Goal: Obtain resource: Obtain resource

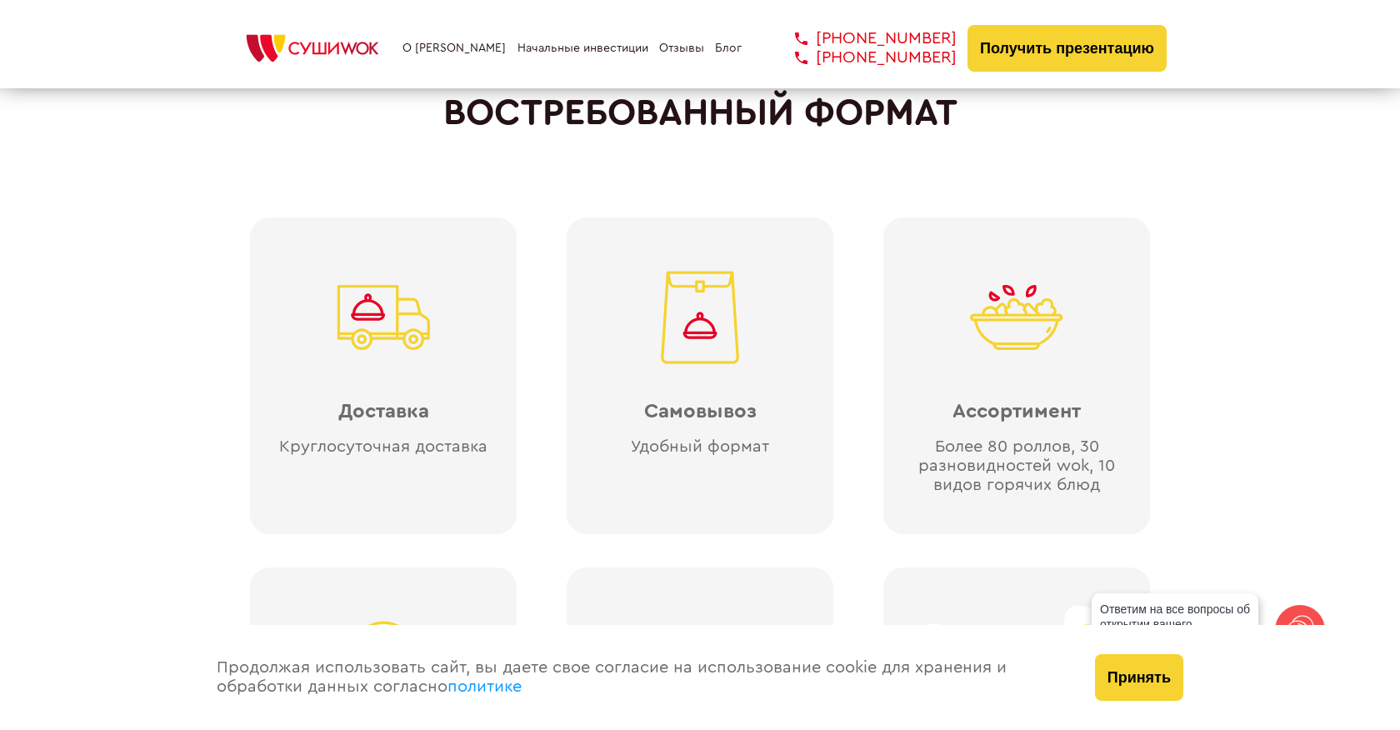
scroll to position [3761, 0]
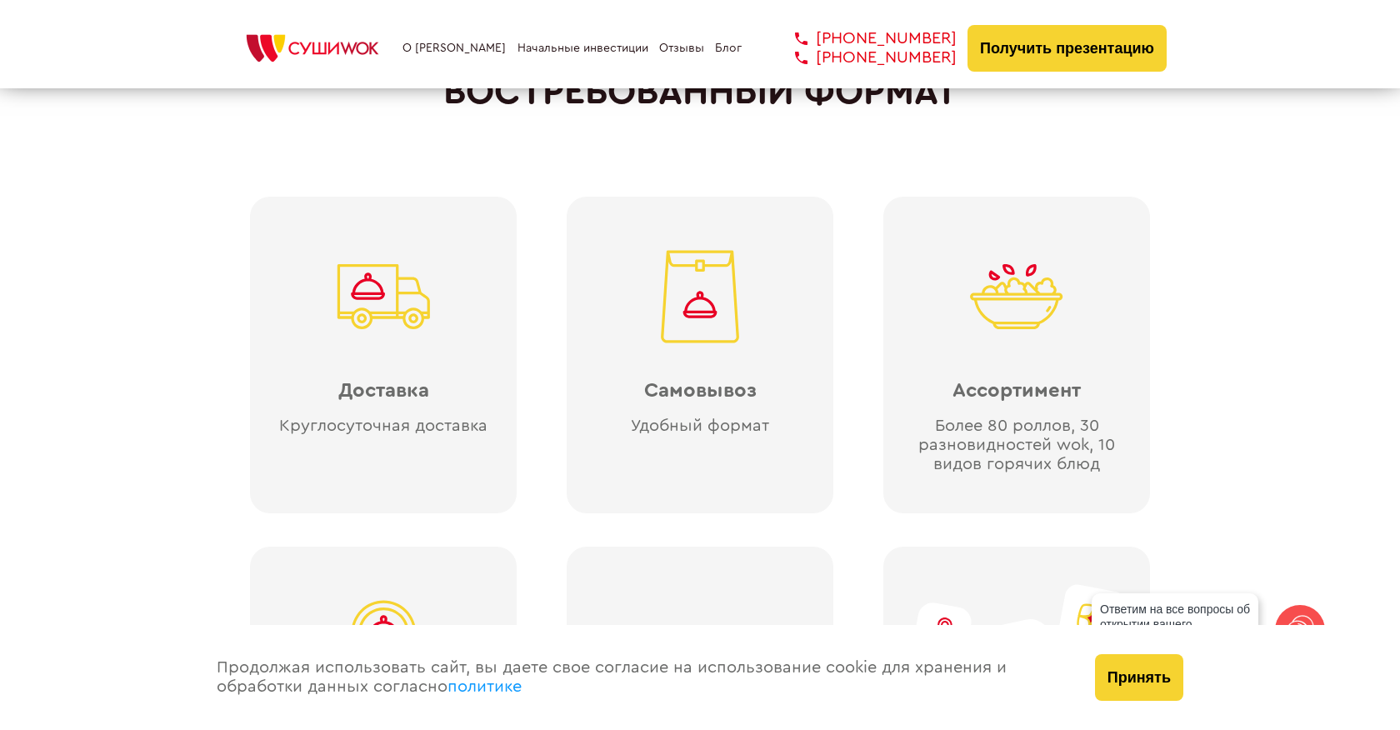
click at [543, 45] on link "Начальные инвестиции" at bounding box center [583, 48] width 131 height 13
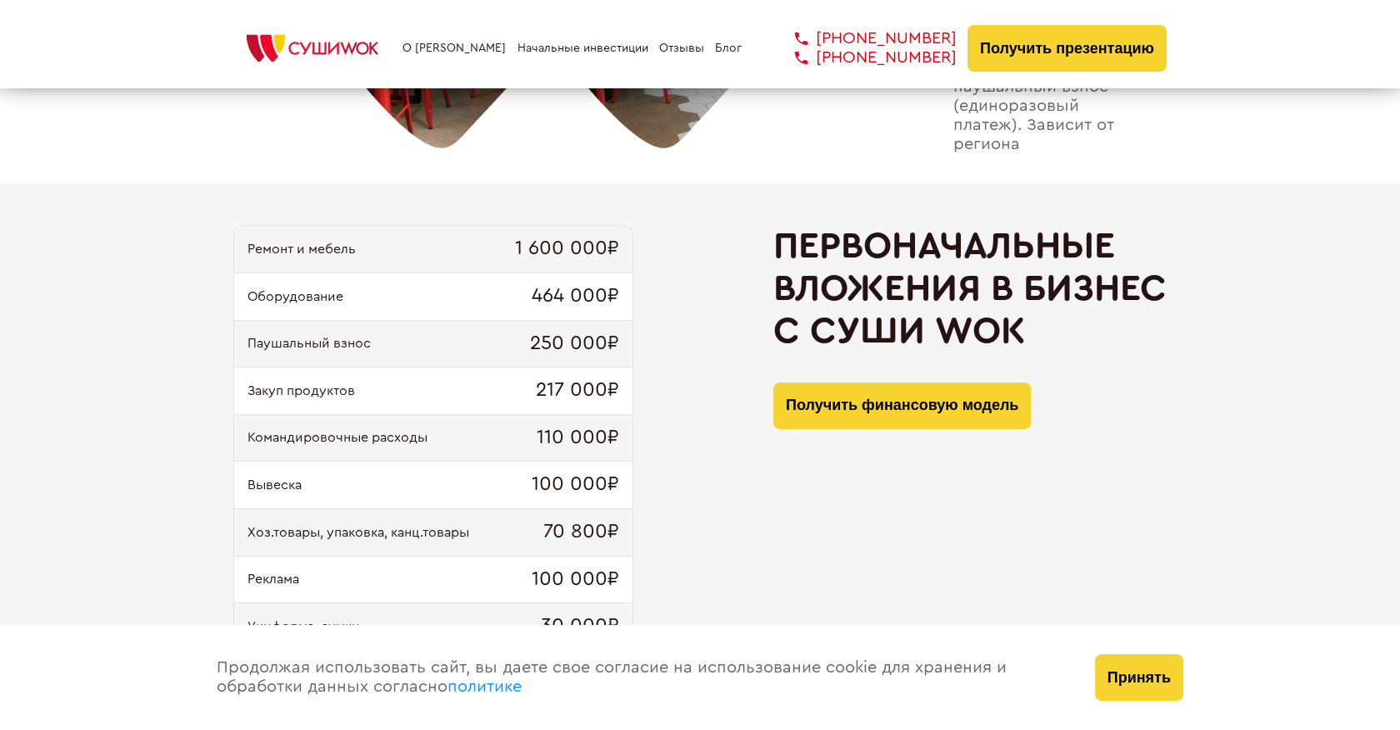
scroll to position [1589, 0]
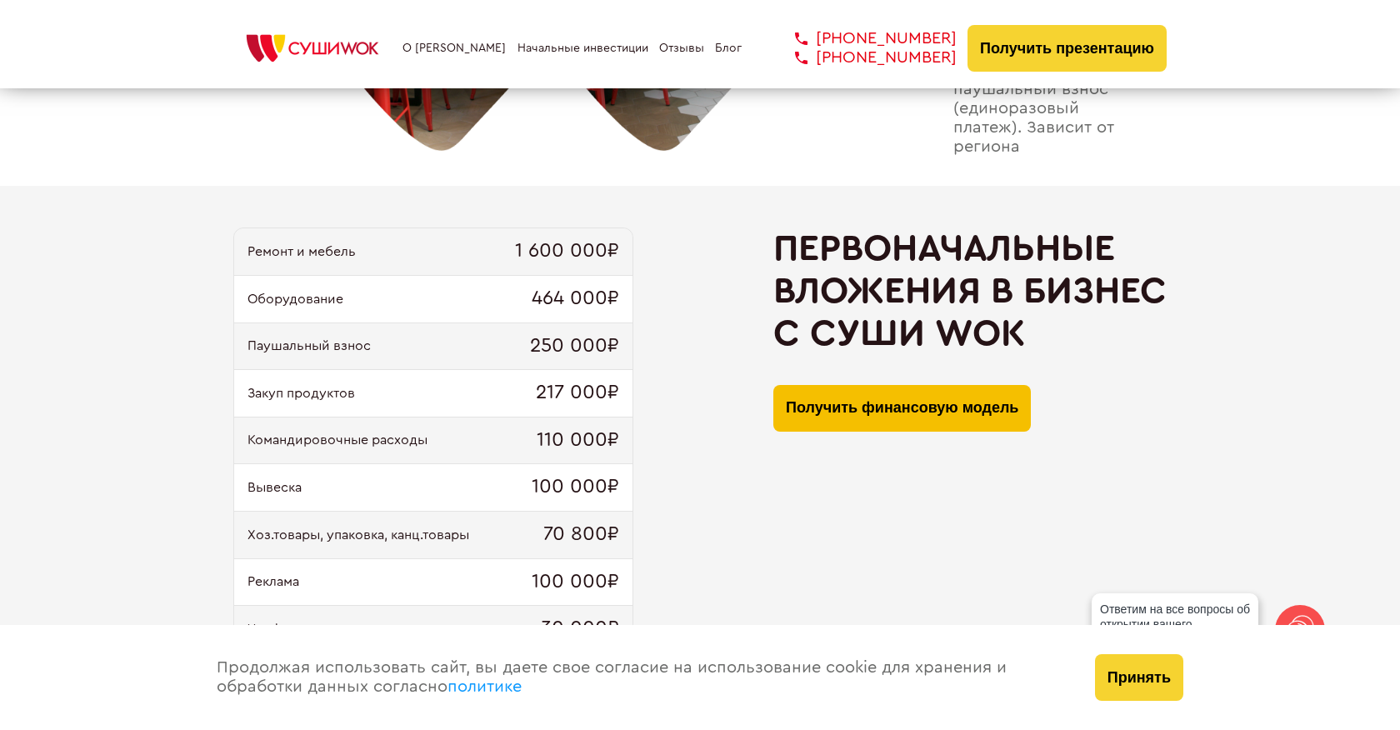
click at [879, 428] on button "Получить финансовую модель" at bounding box center [902, 408] width 258 height 47
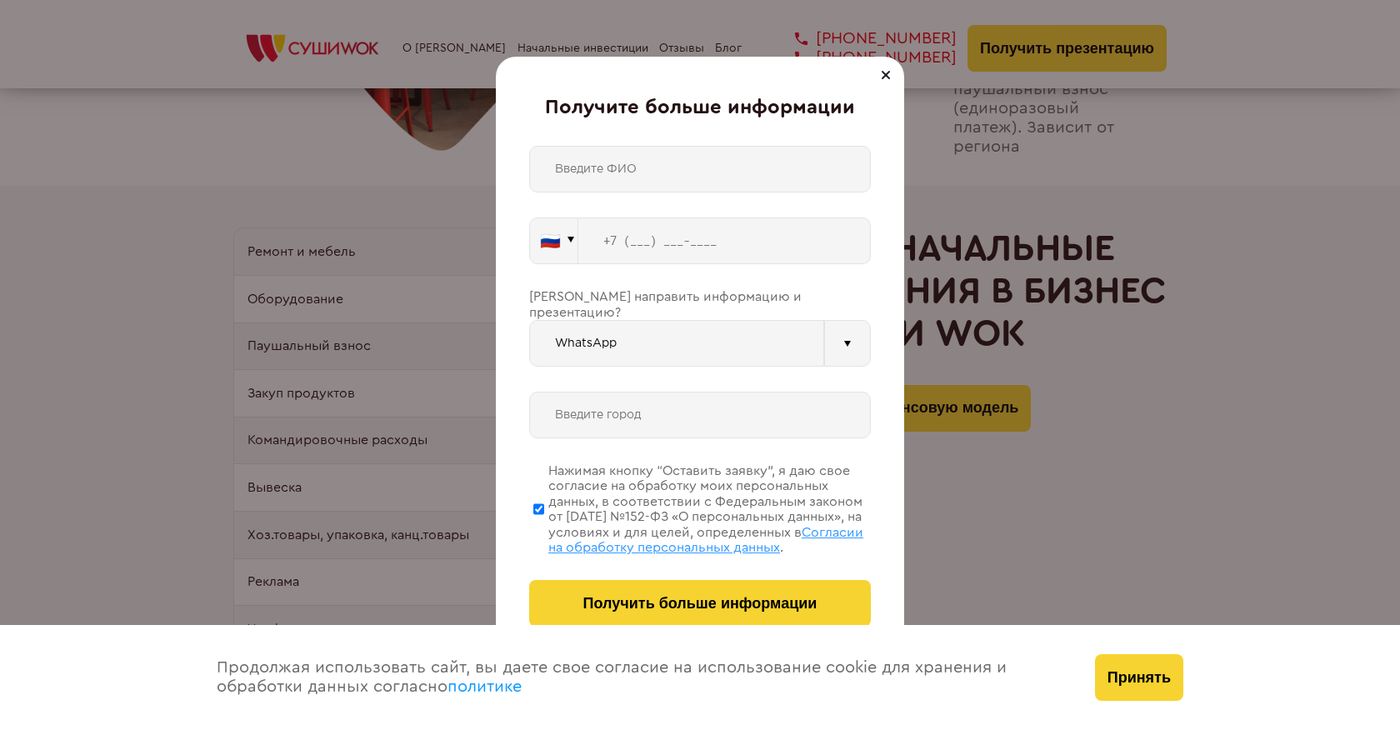
click at [893, 81] on div at bounding box center [886, 75] width 20 height 20
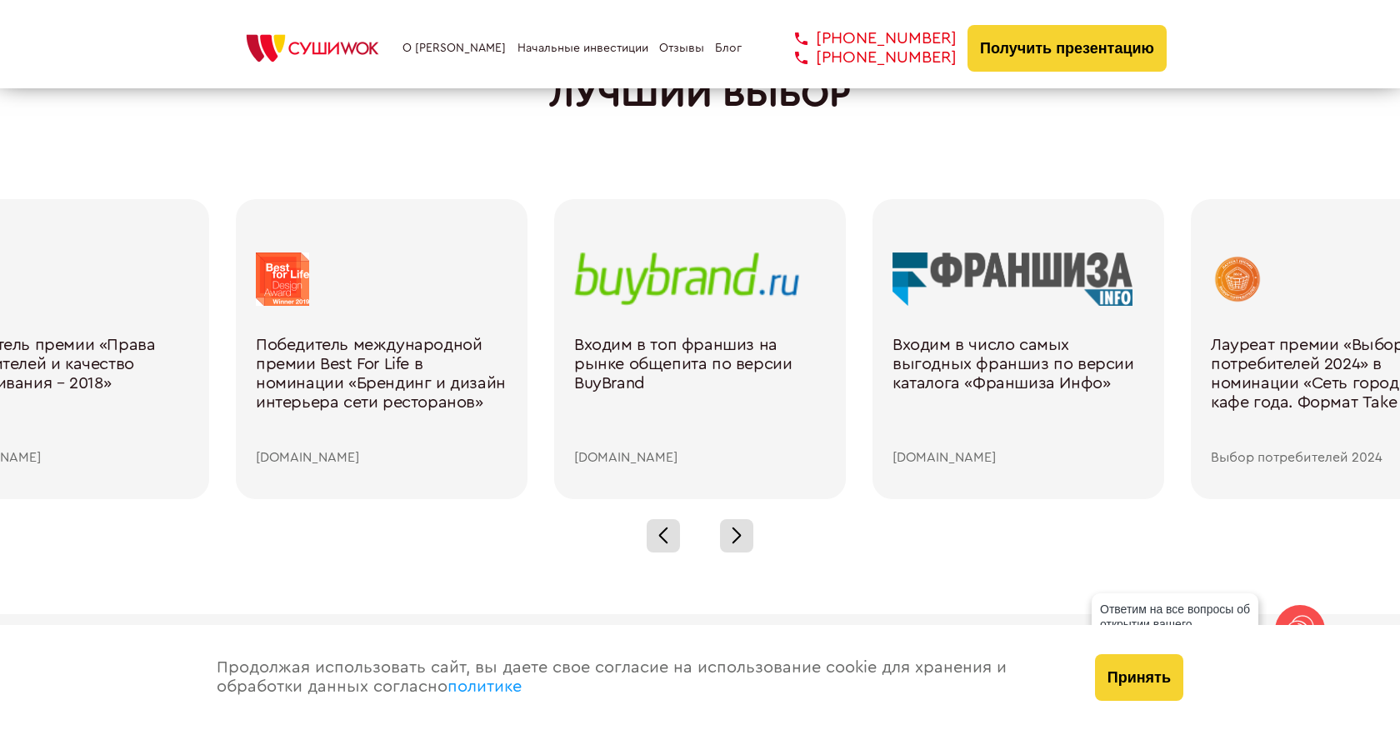
scroll to position [2346, 0]
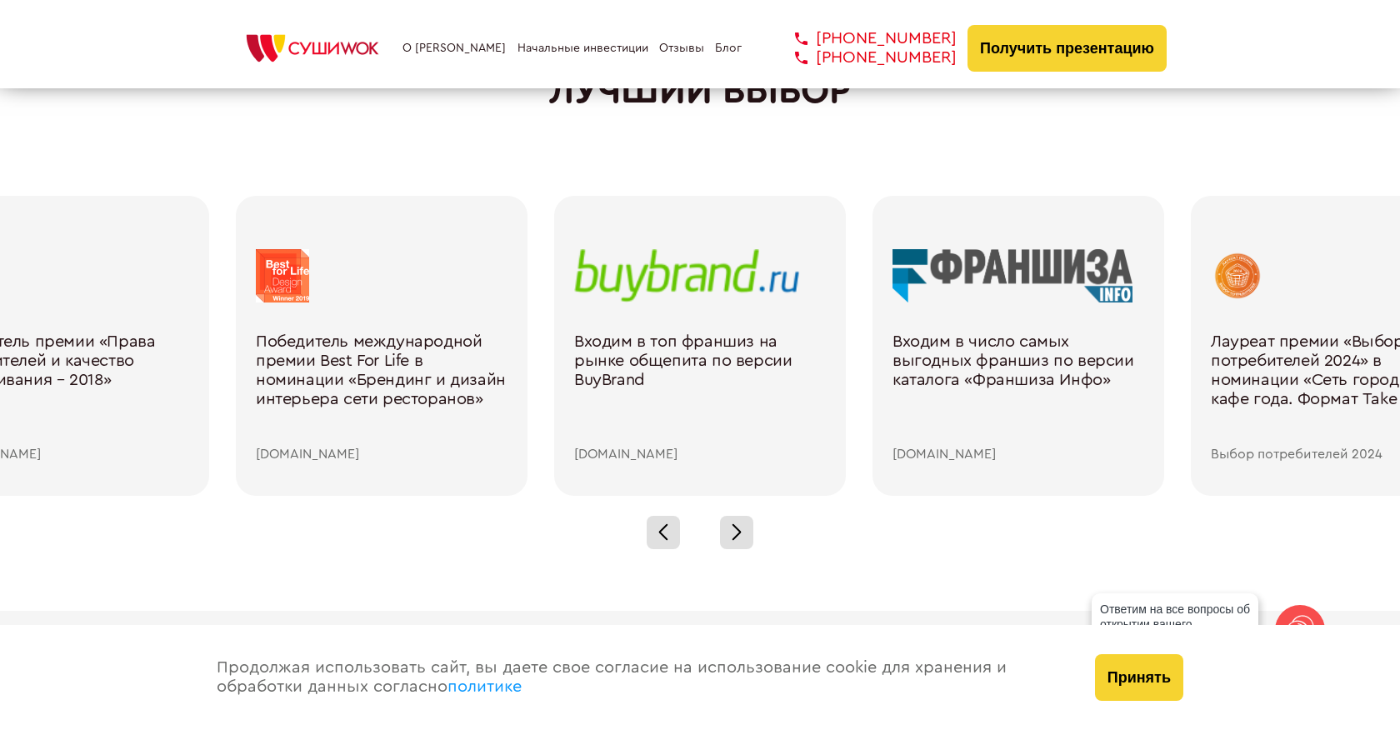
click at [688, 269] on div at bounding box center [700, 275] width 252 height 53
click at [653, 307] on link "Входим в топ франшиз на рынке общепита по версии BuyBrand [DOMAIN_NAME]" at bounding box center [700, 355] width 252 height 213
click at [657, 271] on div at bounding box center [700, 275] width 252 height 53
click at [749, 542] on div at bounding box center [736, 532] width 33 height 33
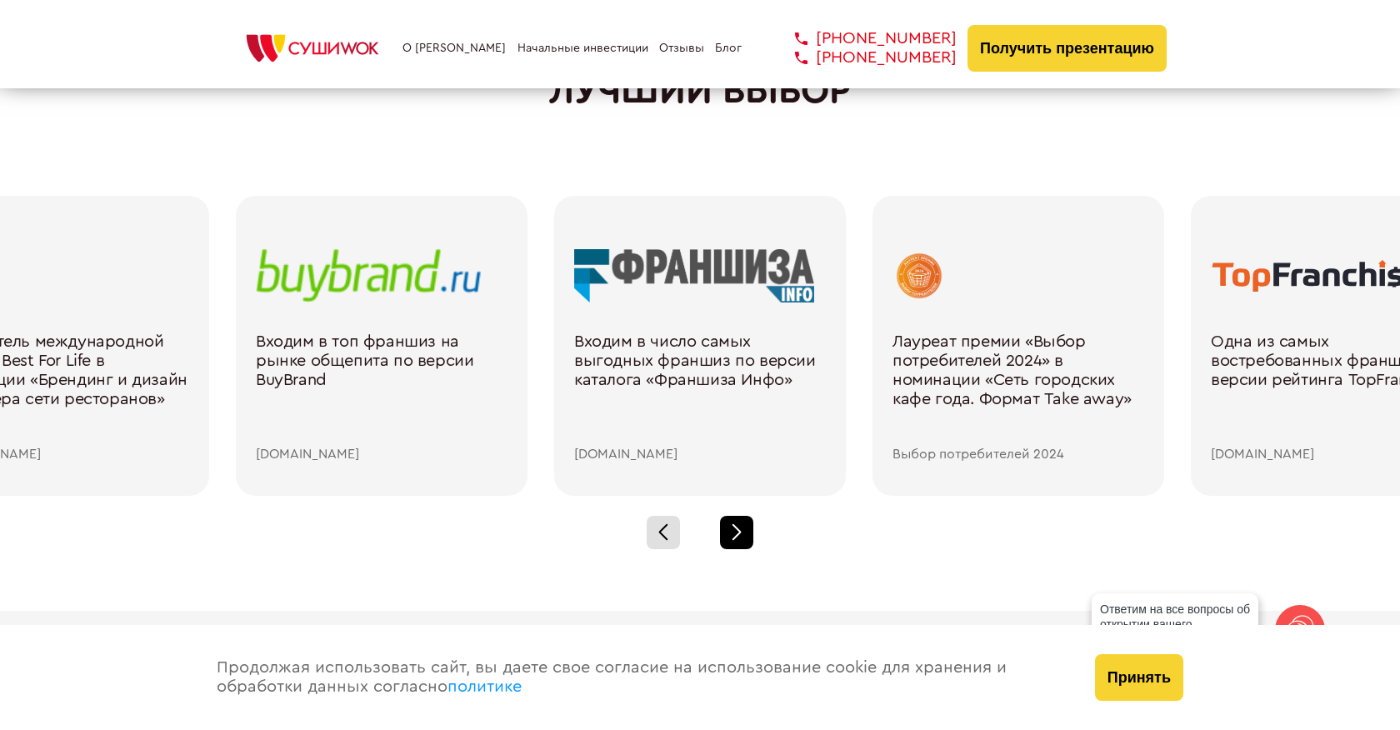
click at [749, 542] on div at bounding box center [736, 532] width 33 height 33
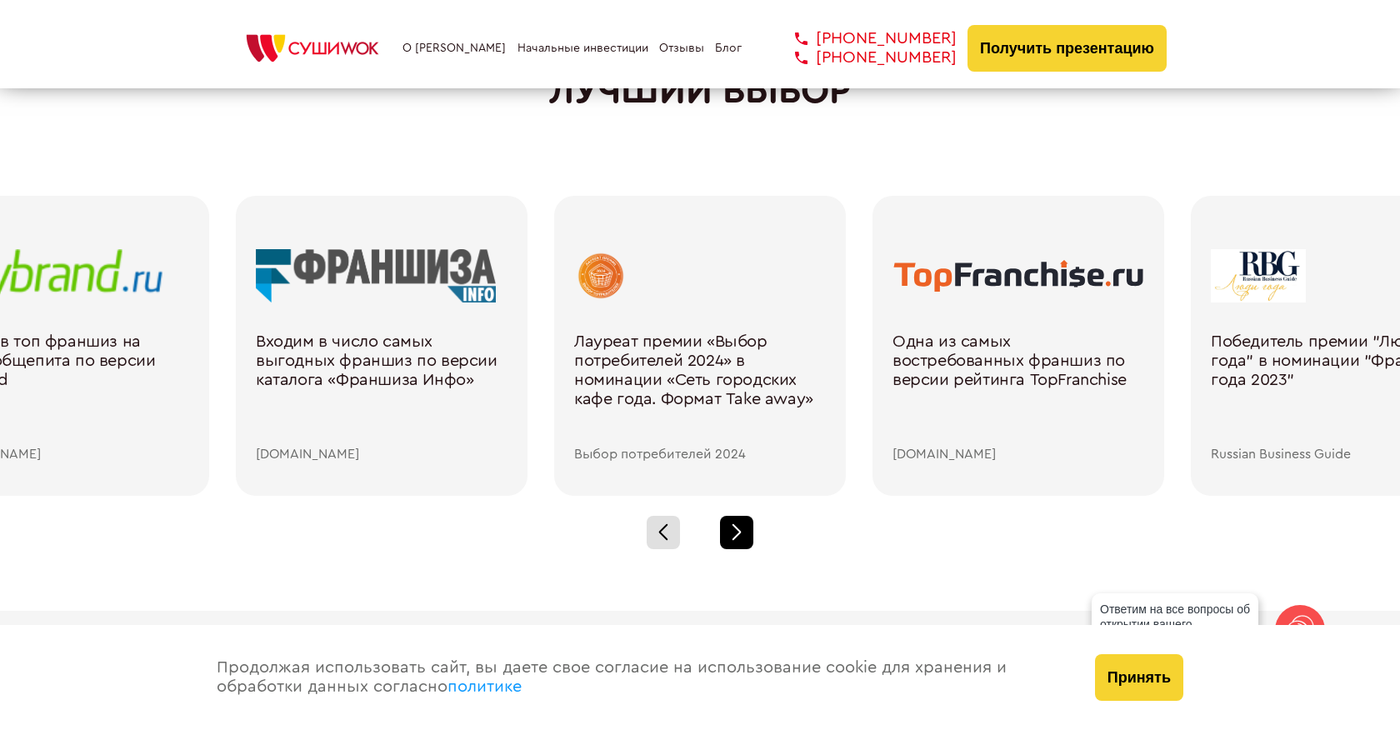
click at [749, 542] on div at bounding box center [736, 532] width 33 height 33
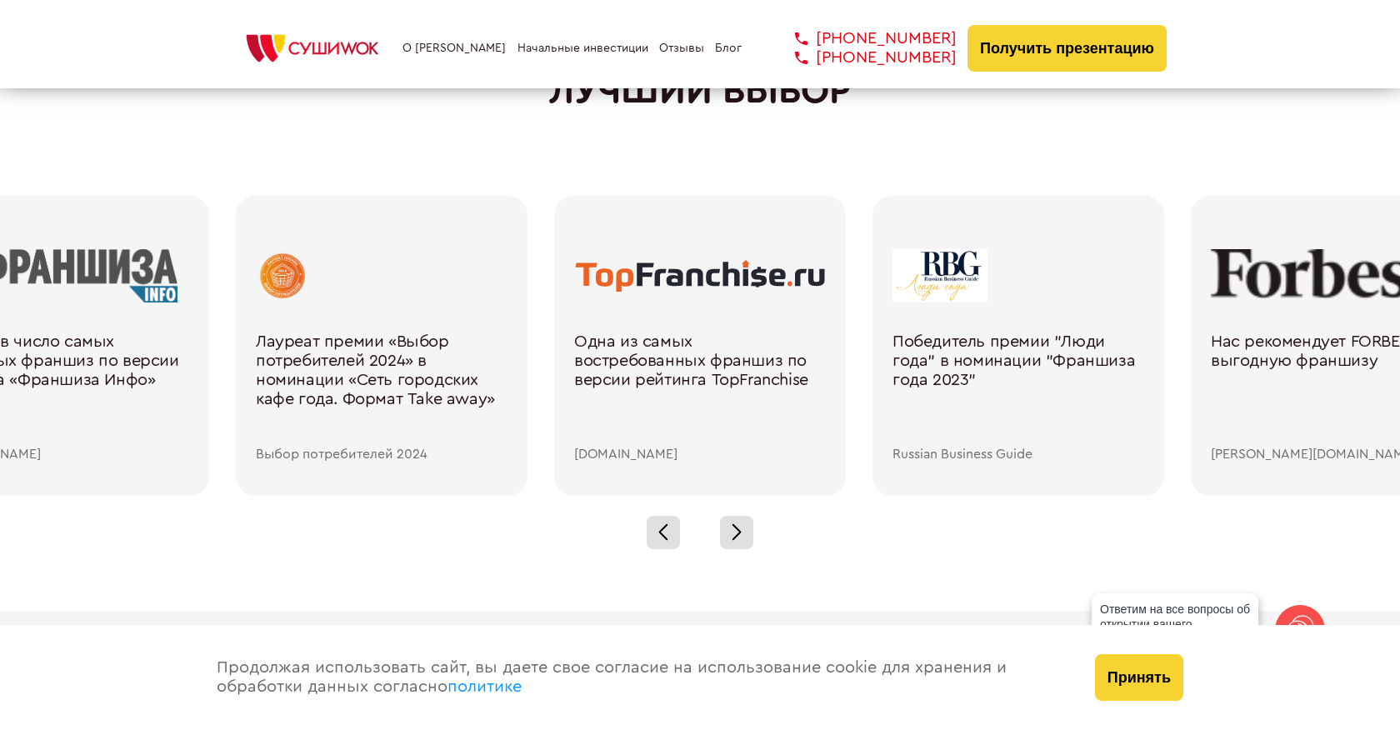
click at [659, 280] on div at bounding box center [700, 275] width 252 height 53
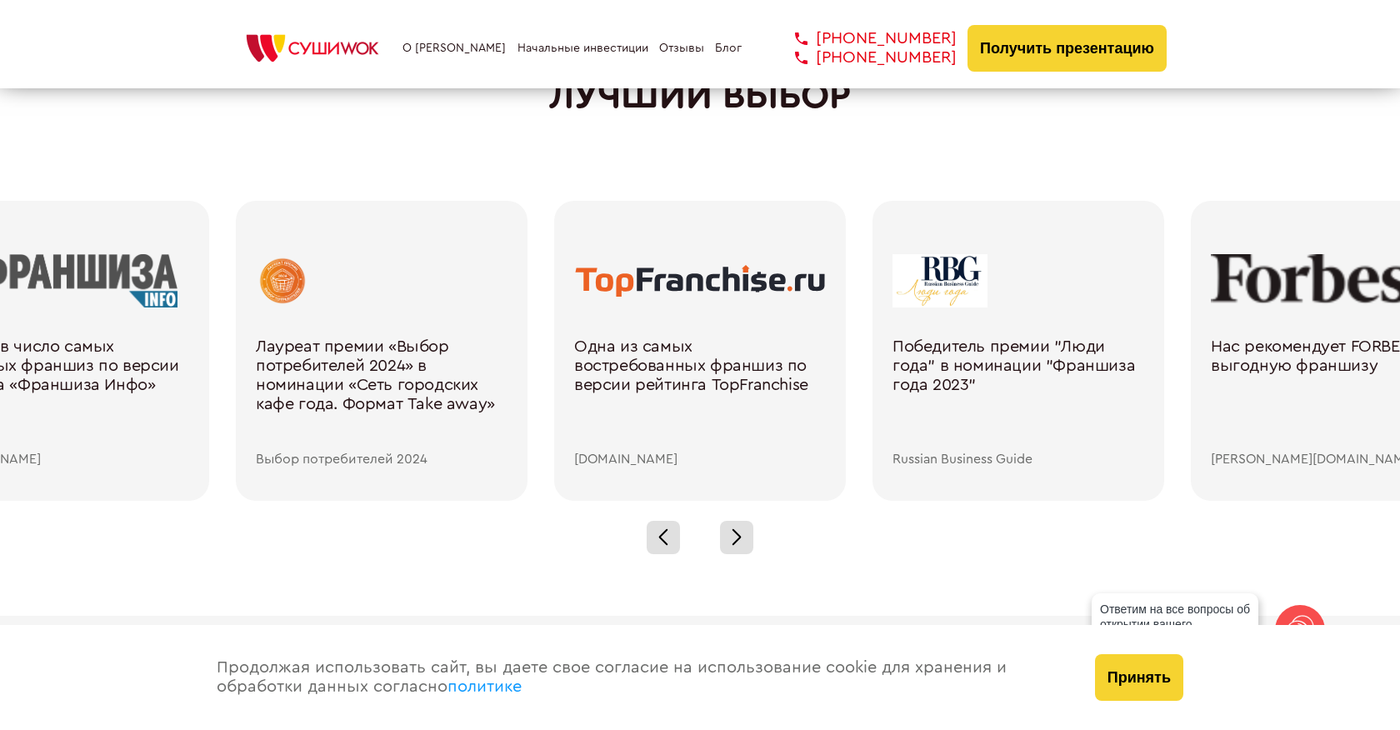
click at [603, 465] on div "[DOMAIN_NAME]" at bounding box center [700, 459] width 252 height 15
click at [588, 282] on div at bounding box center [700, 280] width 252 height 53
drag, startPoint x: 833, startPoint y: 279, endPoint x: 583, endPoint y: 277, distance: 249.2
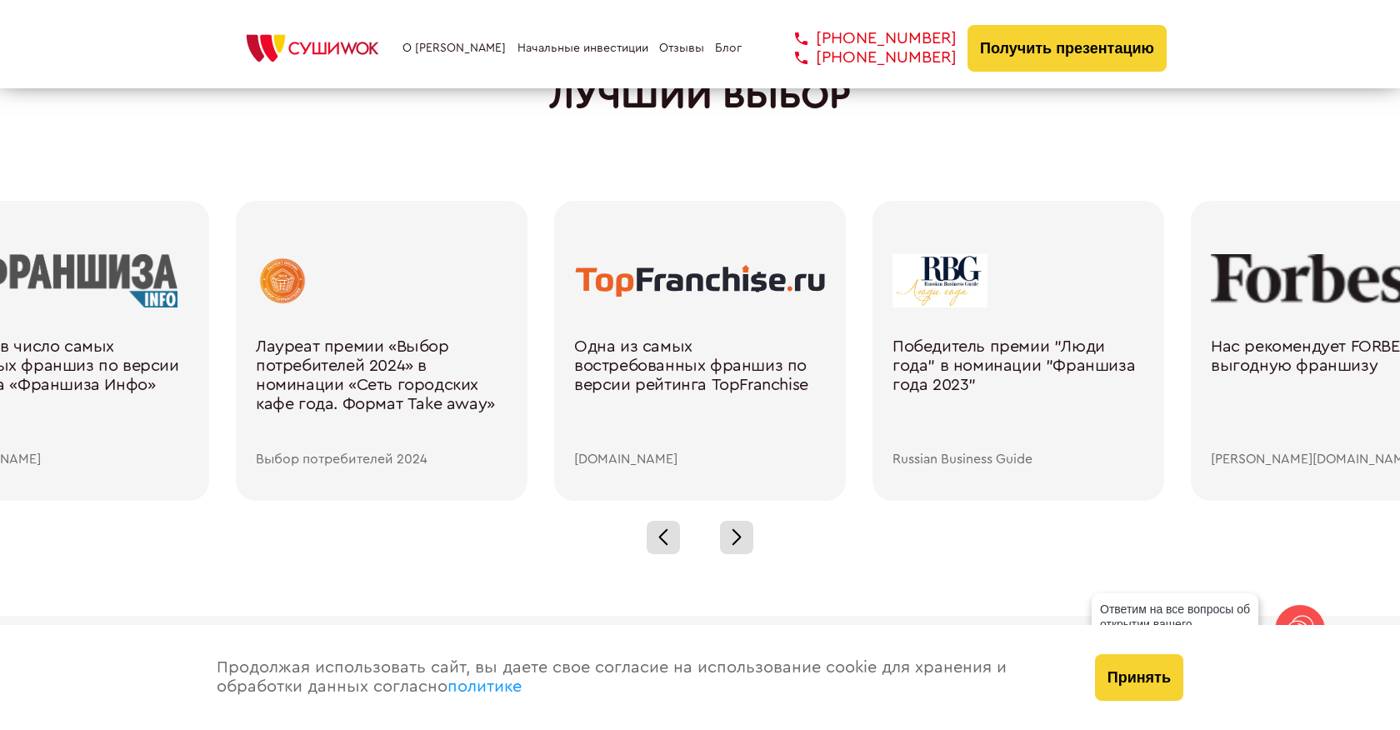
click at [583, 277] on div "Одна из самых востребованных франшиз по версии рейтинга TopFranchise [DOMAIN_NA…" at bounding box center [700, 351] width 292 height 300
drag, startPoint x: 678, startPoint y: 458, endPoint x: 561, endPoint y: 458, distance: 116.7
click at [561, 458] on div "Одна из самых востребованных франшиз по версии рейтинга TopFranchise [DOMAIN_NA…" at bounding box center [700, 351] width 292 height 300
